Goal: Use online tool/utility: Utilize a website feature to perform a specific function

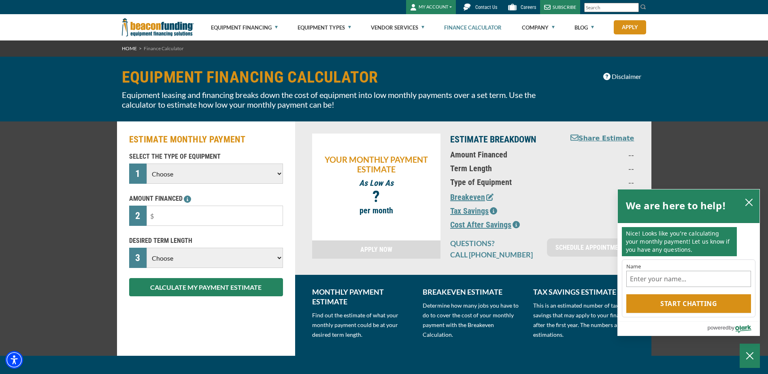
select select "4"
click at [146, 163] on select "Choose Backhoe Boom/Bucket Truck Chipper Commercial Mower Crane DTG/DTF Printin…" at bounding box center [214, 173] width 136 height 20
click at [209, 216] on input "text" at bounding box center [214, 216] width 136 height 20
type input "$3"
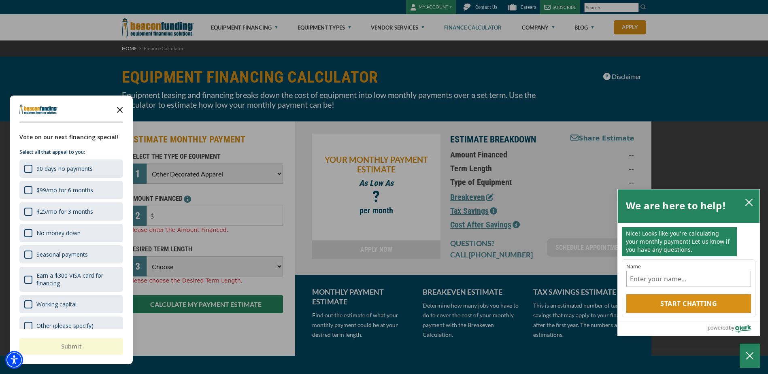
click at [117, 104] on icon "Close the survey" at bounding box center [120, 109] width 16 height 16
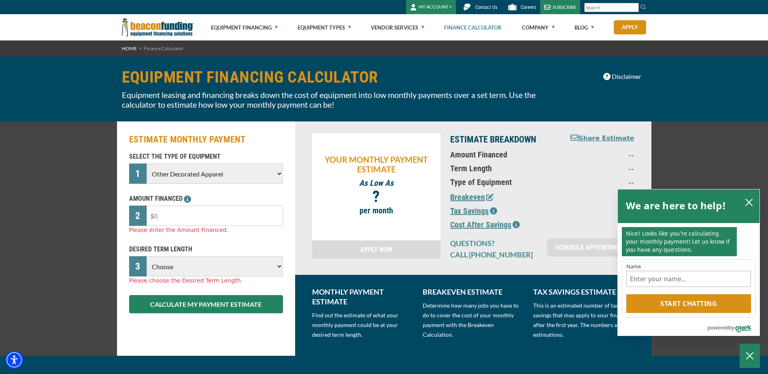
click at [172, 214] on input "text" at bounding box center [214, 216] width 136 height 20
type input "$3"
type input "$30,000"
drag, startPoint x: 199, startPoint y: 264, endPoint x: 196, endPoint y: 256, distance: 8.1
click at [199, 264] on select "Choose 36 Months 48 Months 60 Months" at bounding box center [214, 266] width 136 height 20
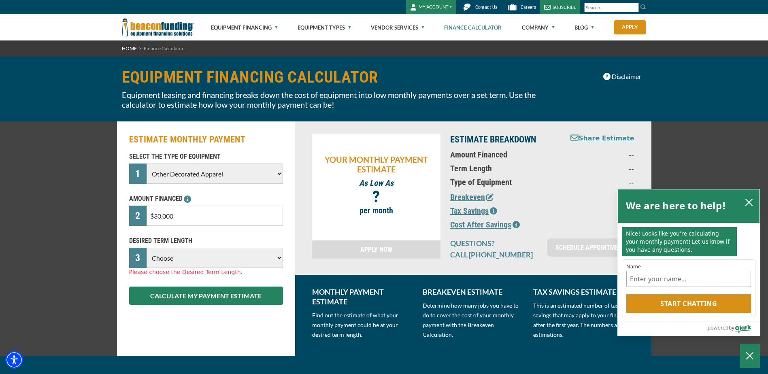
select select "60"
click at [146, 248] on select "Choose 36 Months 48 Months 60 Months" at bounding box center [214, 258] width 136 height 20
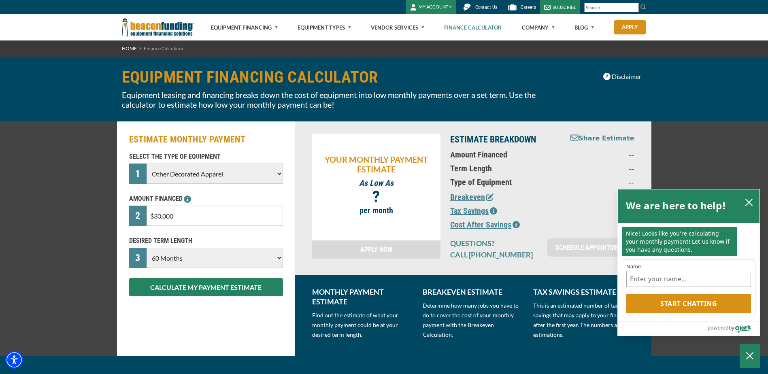
drag, startPoint x: 204, startPoint y: 259, endPoint x: 191, endPoint y: 267, distance: 15.4
click at [204, 259] on select "Choose 36 Months 48 Months 60 Months" at bounding box center [214, 258] width 136 height 20
click at [194, 259] on select "Choose 36 Months 48 Months 60 Months" at bounding box center [214, 258] width 136 height 20
click at [200, 257] on select "Choose 36 Months 48 Months 60 Months" at bounding box center [214, 258] width 136 height 20
click at [146, 248] on select "Choose 36 Months 48 Months 60 Months" at bounding box center [214, 258] width 136 height 20
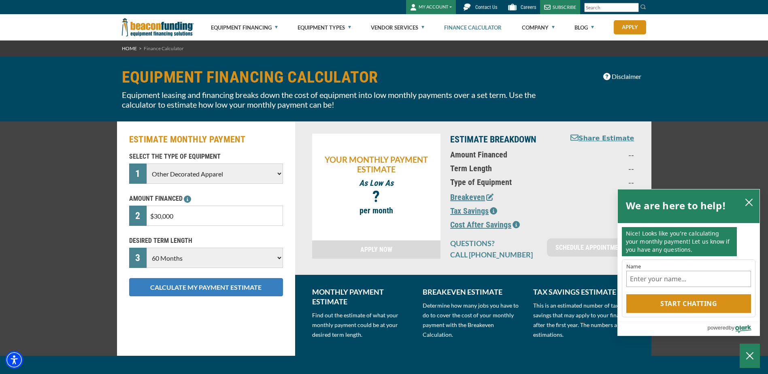
drag, startPoint x: 205, startPoint y: 289, endPoint x: 184, endPoint y: 289, distance: 21.5
click at [205, 289] on button "CALCULATE MY PAYMENT ESTIMATE" at bounding box center [206, 287] width 154 height 18
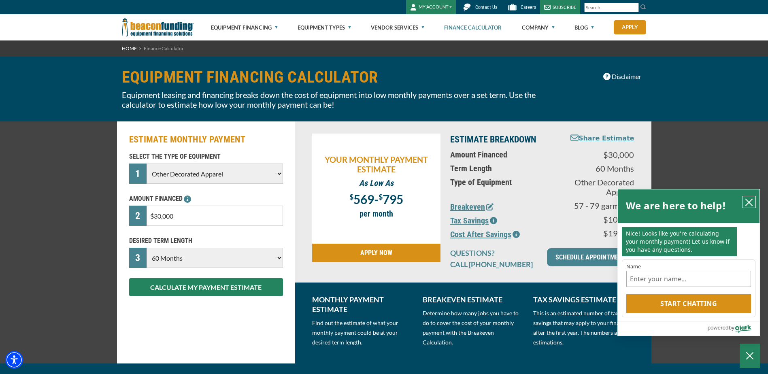
click at [751, 201] on icon "close chatbox" at bounding box center [749, 202] width 8 height 8
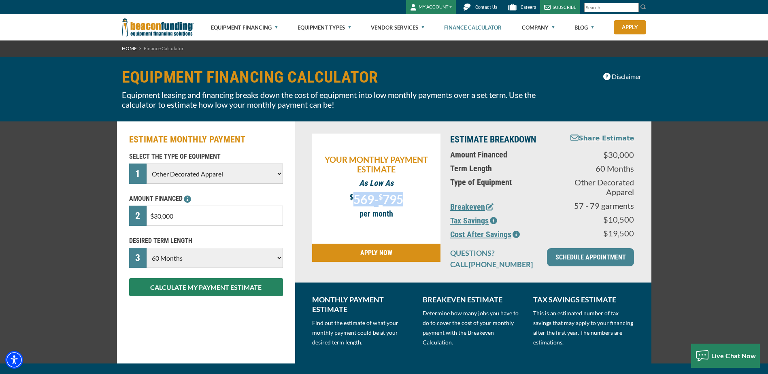
drag, startPoint x: 349, startPoint y: 200, endPoint x: 410, endPoint y: 194, distance: 61.0
click at [410, 194] on p "$ 569 - $ 795" at bounding box center [376, 198] width 121 height 13
copy p "569 - $ 795"
